Goal: Navigation & Orientation: Find specific page/section

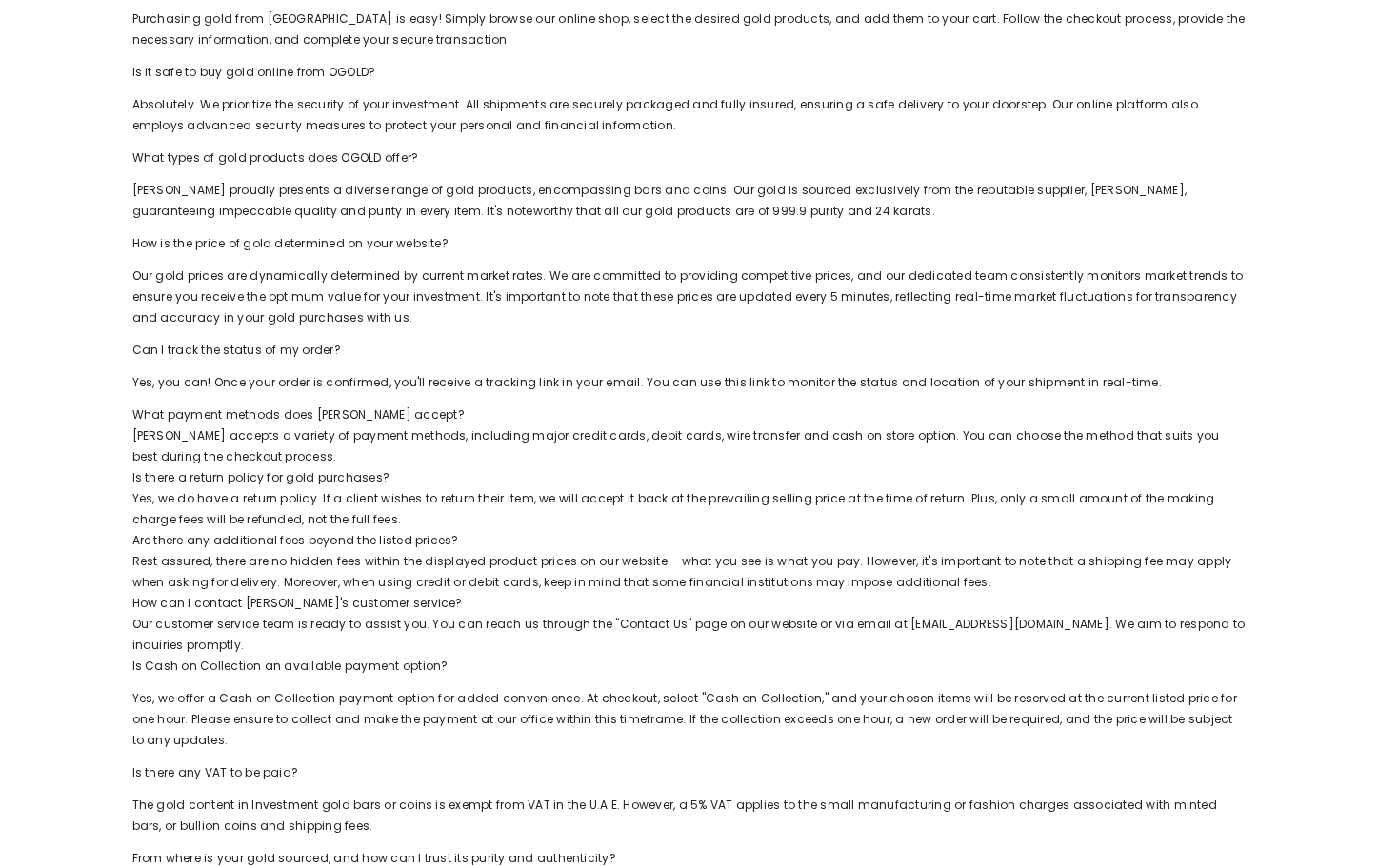
scroll to position [286, 0]
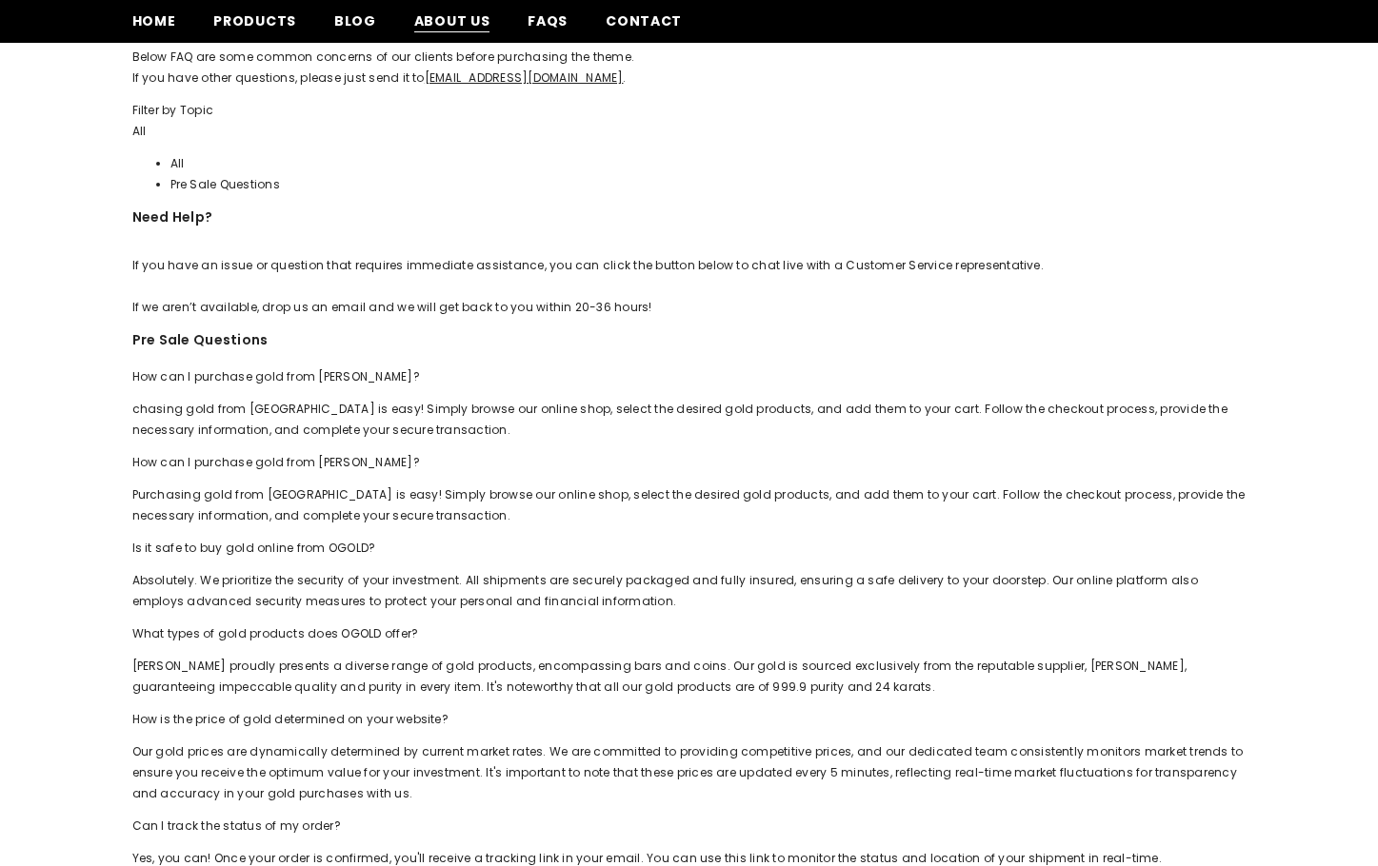
click at [445, 21] on span "About us" at bounding box center [452, 21] width 76 height 20
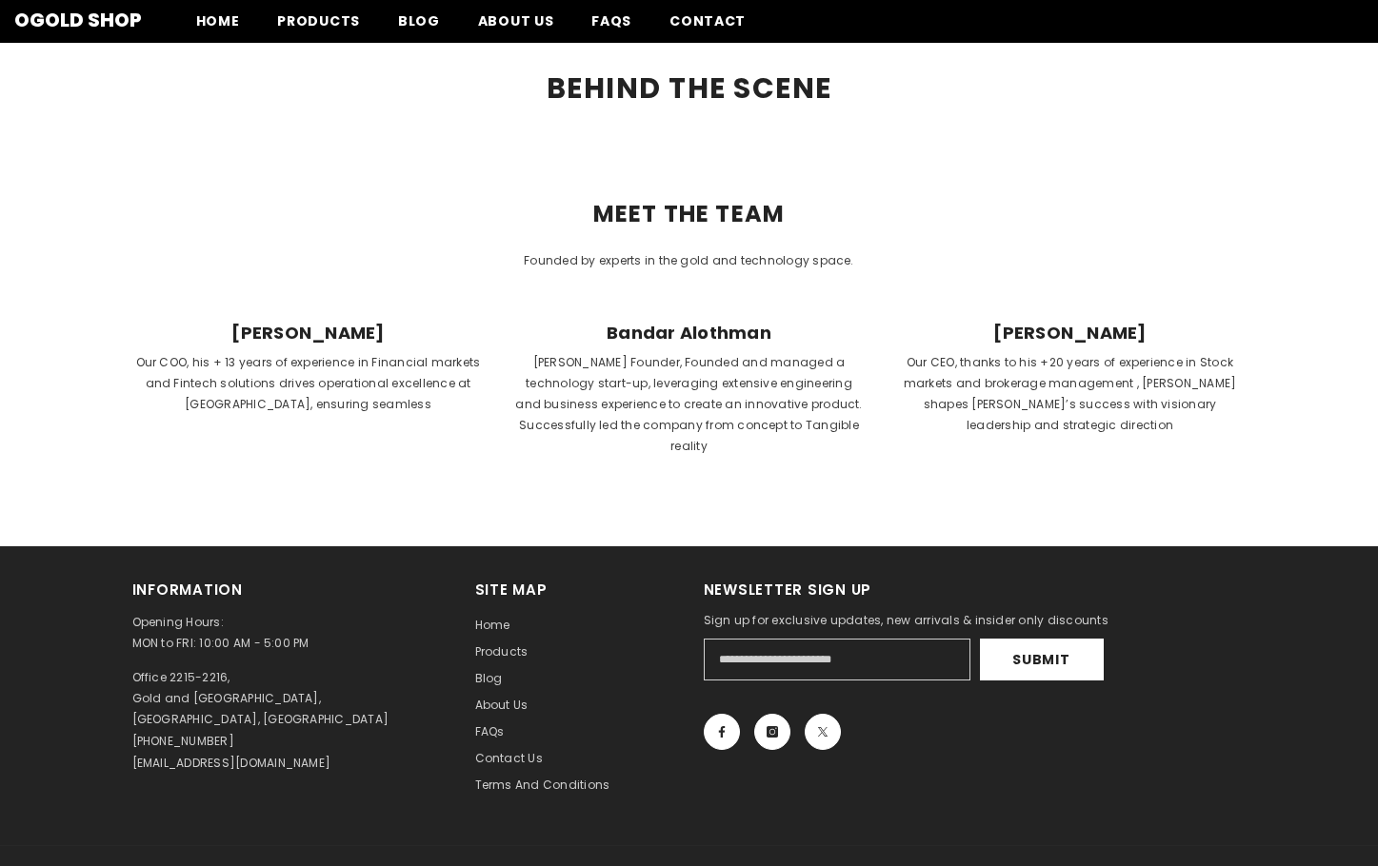
scroll to position [920, 0]
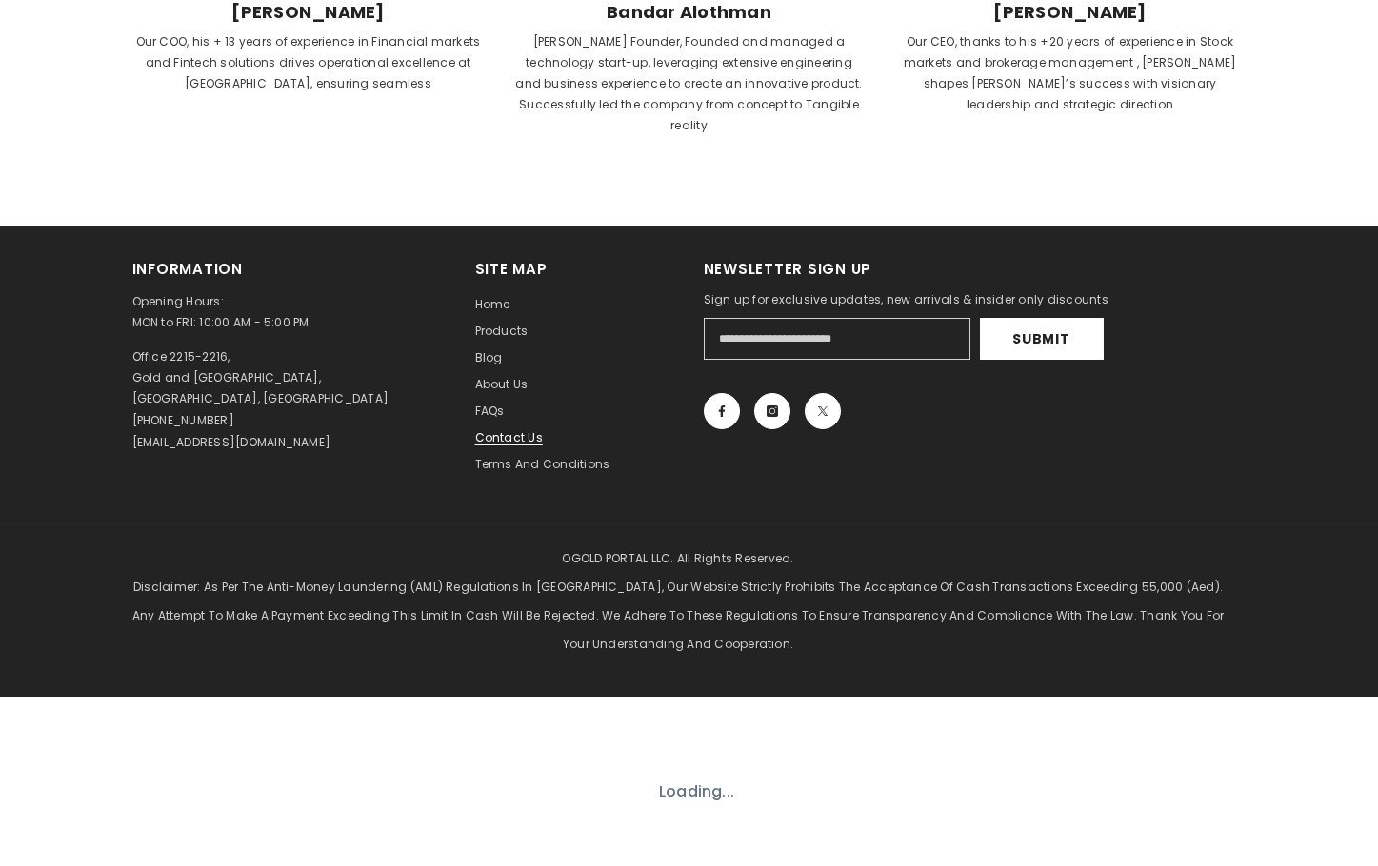
click at [503, 429] on span "Contact us" at bounding box center [509, 437] width 68 height 16
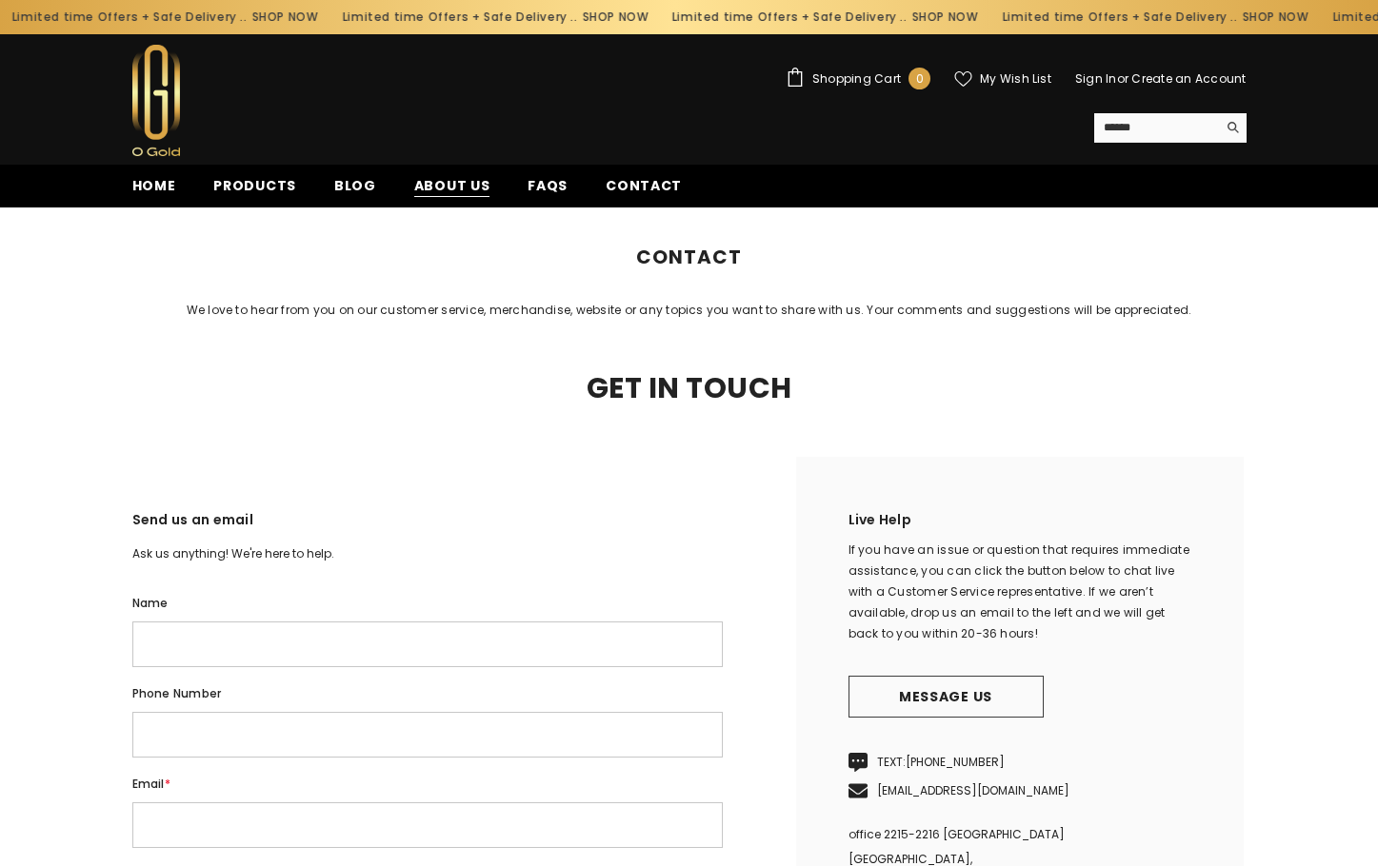
click at [416, 196] on span "About us" at bounding box center [452, 186] width 76 height 20
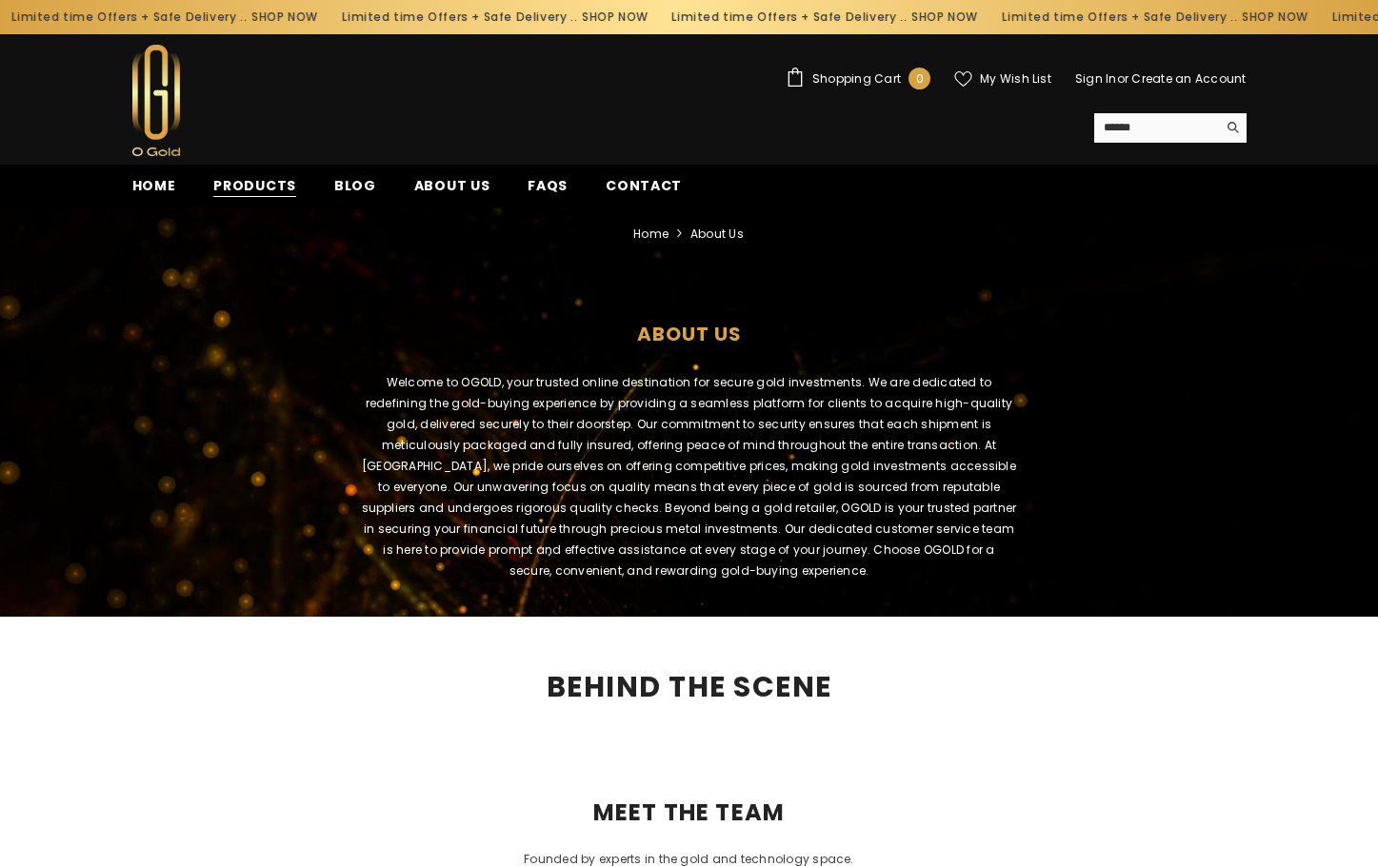
click at [261, 190] on span "Products" at bounding box center [254, 186] width 83 height 20
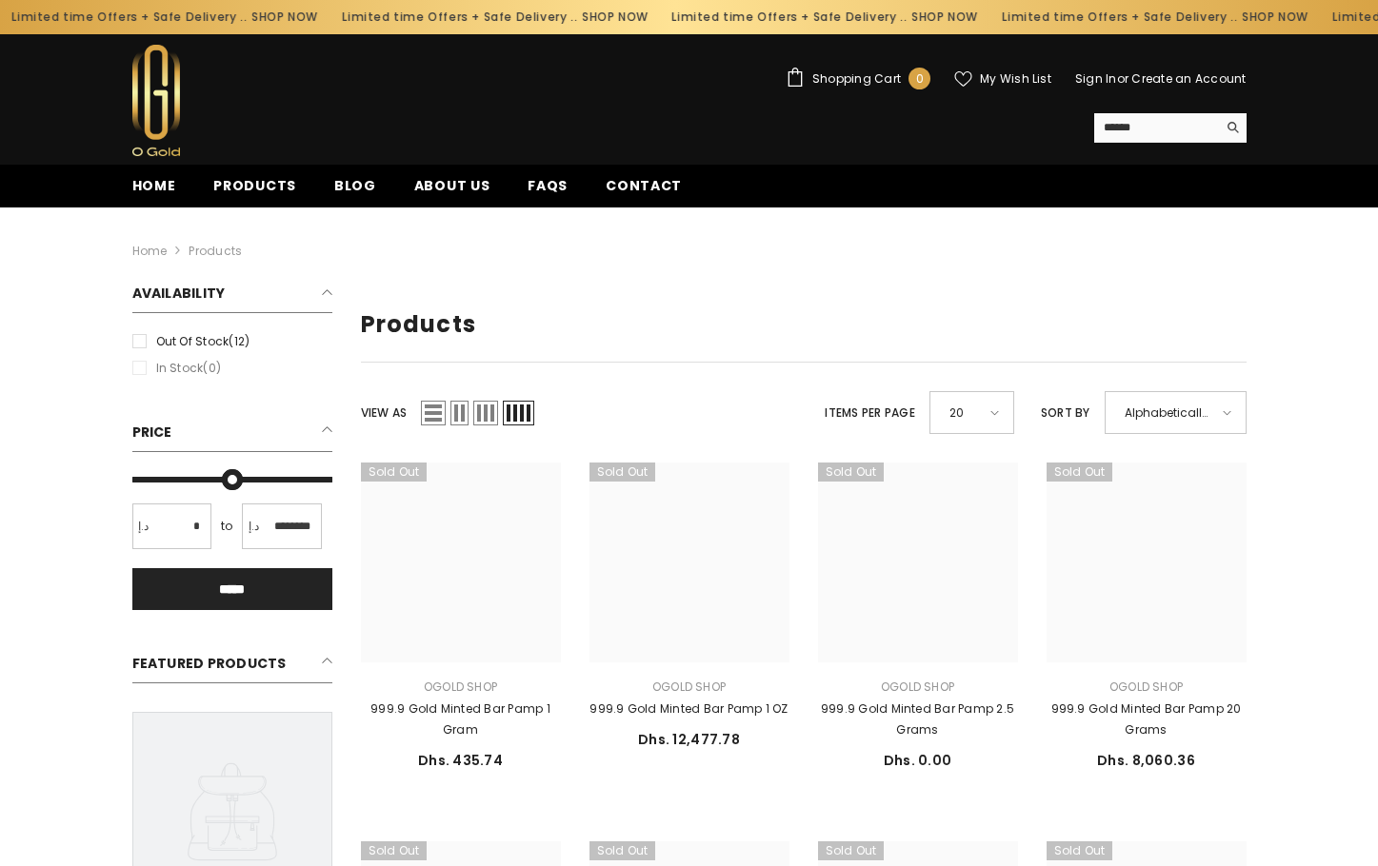
type input "*"
type input "*******"
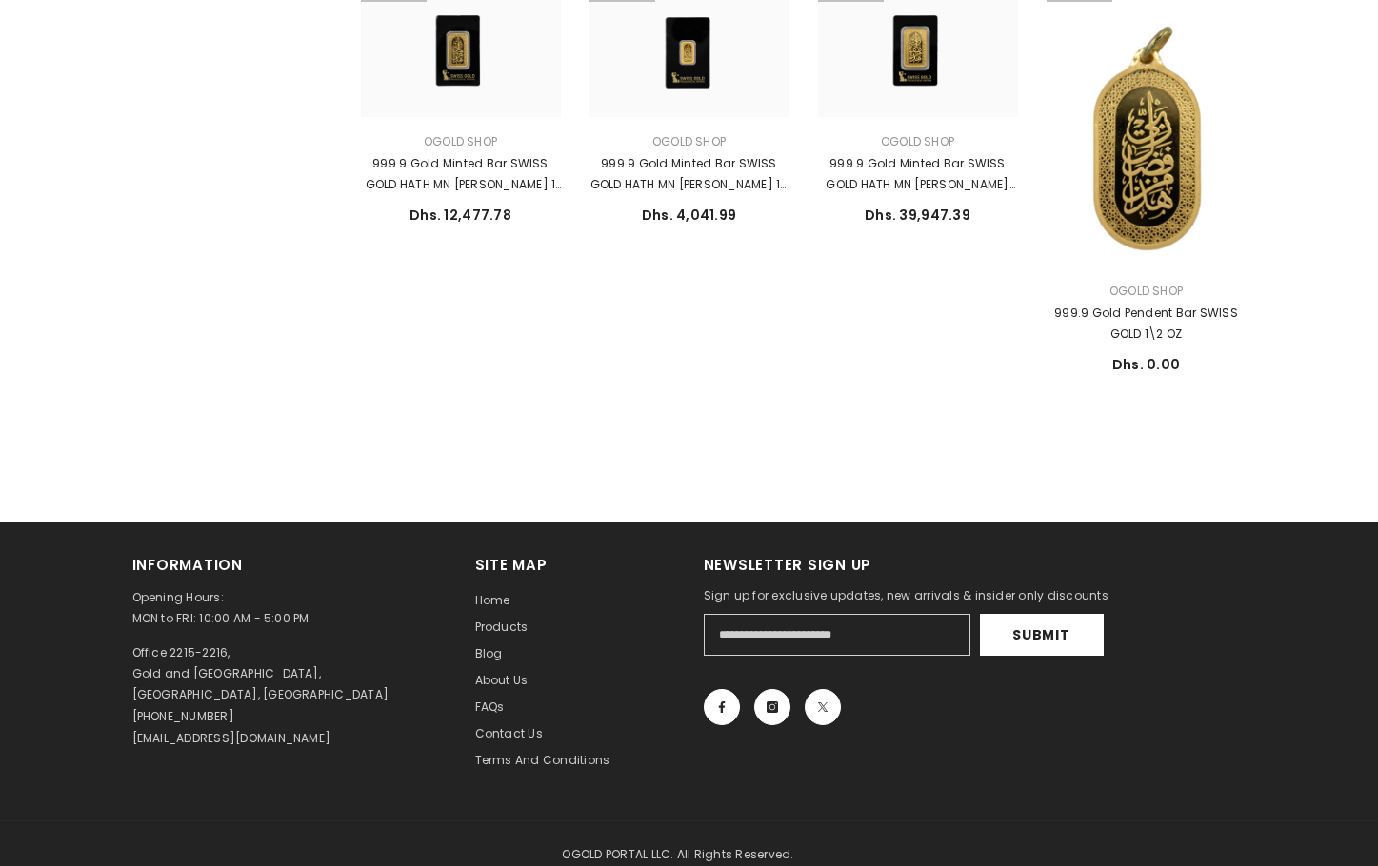
scroll to position [1555, 0]
